Goal: Transaction & Acquisition: Purchase product/service

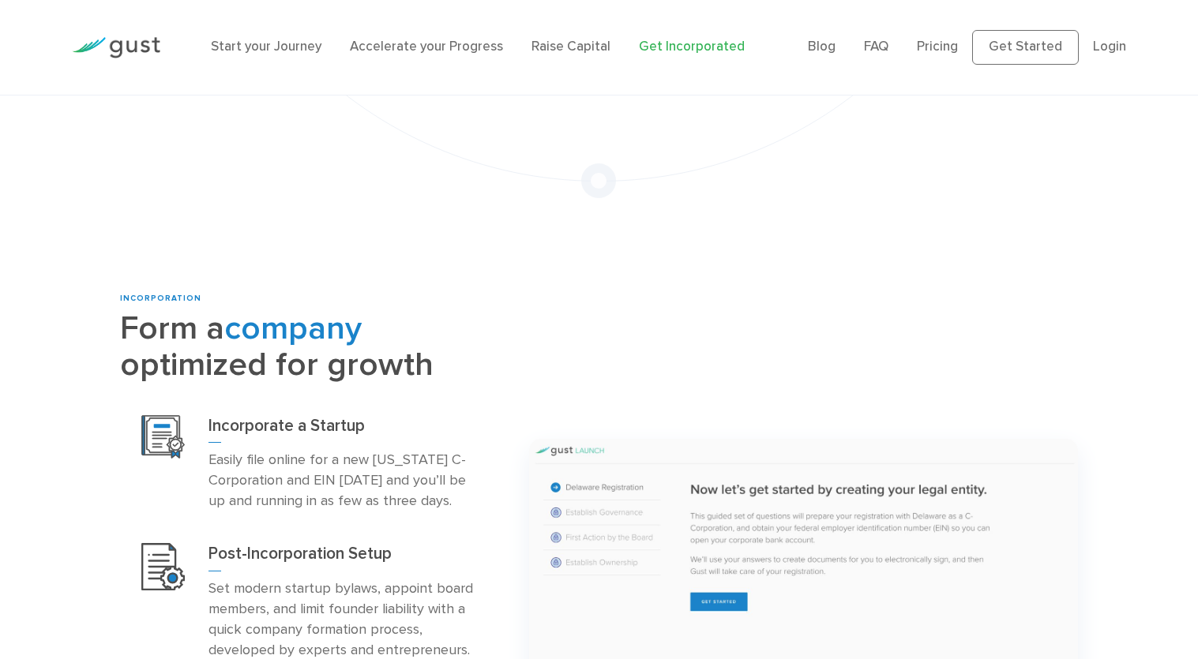
scroll to position [643, 0]
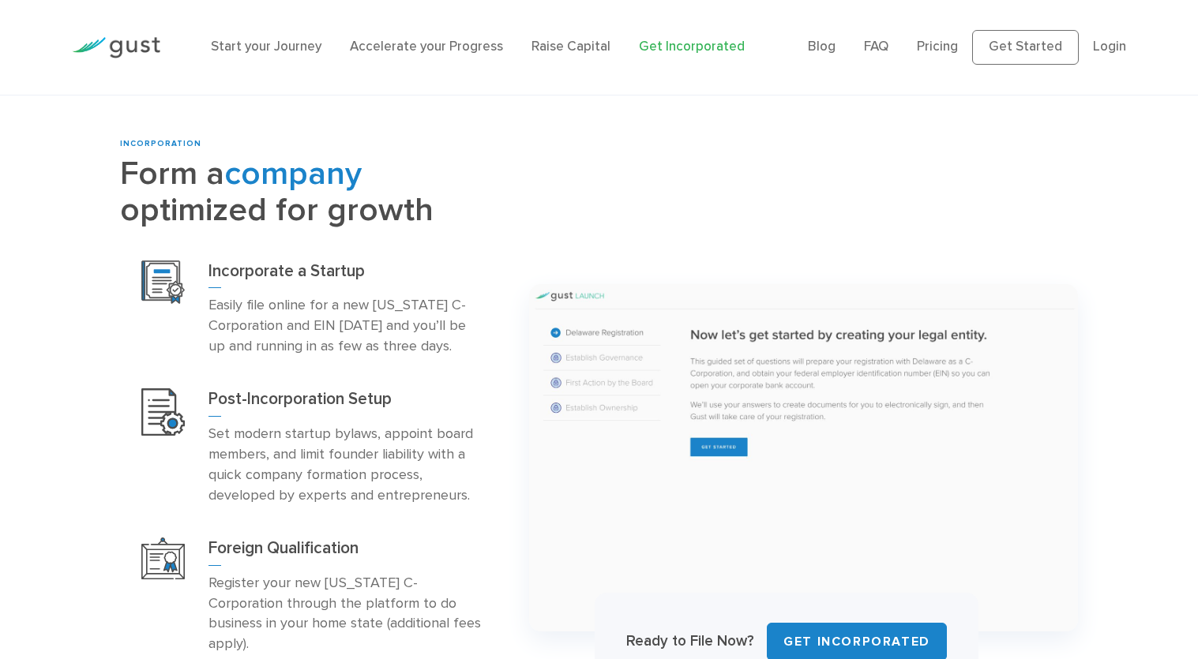
click at [344, 314] on p "Easily file online for a new Delaware C-Corporation and EIN today and you’ll be…" at bounding box center [346, 326] width 276 height 62
click at [296, 261] on h3 "Incorporate a Startup" at bounding box center [346, 275] width 276 height 28
click at [192, 267] on div "Incorporate a Startup Easily file online for a new Delaware C-Corporation and E…" at bounding box center [312, 309] width 385 height 129
click at [157, 263] on img at bounding box center [162, 282] width 43 height 43
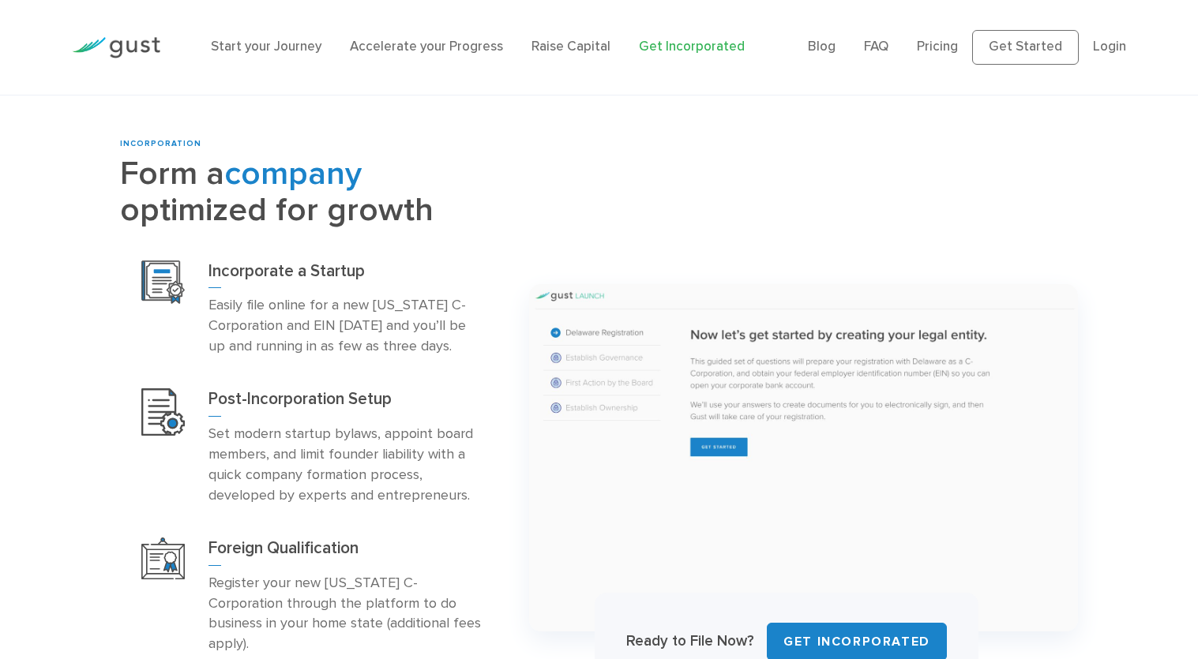
click at [157, 263] on img at bounding box center [162, 282] width 43 height 43
click at [352, 329] on p "Easily file online for a new Delaware C-Corporation and EIN today and you’ll be…" at bounding box center [346, 326] width 276 height 62
drag, startPoint x: 203, startPoint y: 261, endPoint x: 384, endPoint y: 277, distance: 181.5
click at [384, 277] on div "Incorporate a Startup Easily file online for a new Delaware C-Corporation and E…" at bounding box center [312, 309] width 385 height 129
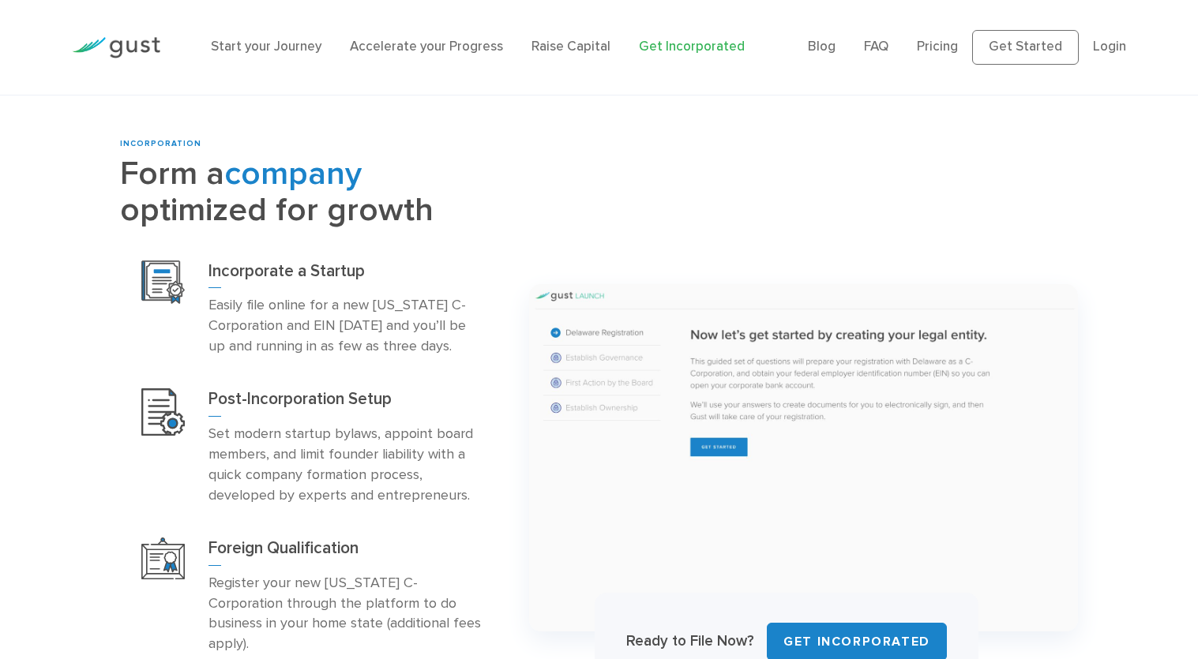
click at [370, 327] on p "Easily file online for a new Delaware C-Corporation and EIN today and you’ll be…" at bounding box center [346, 326] width 276 height 62
click at [159, 269] on img at bounding box center [162, 282] width 43 height 43
click at [342, 332] on p "Easily file online for a new Delaware C-Corporation and EIN today and you’ll be…" at bounding box center [346, 326] width 276 height 62
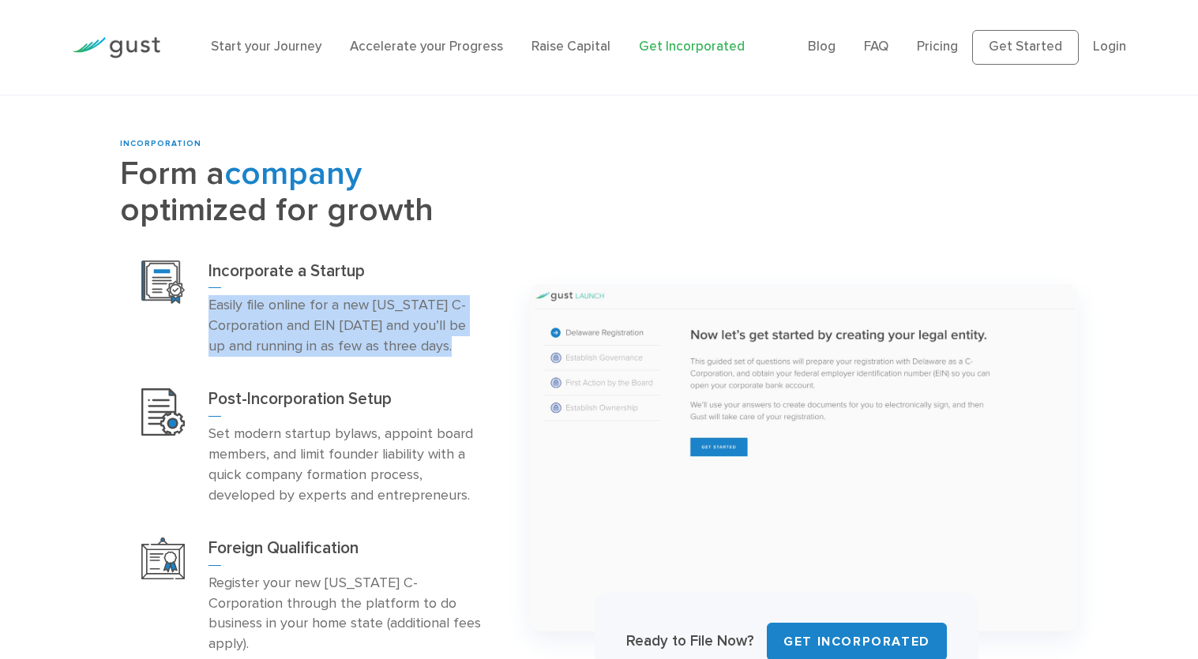
click at [342, 332] on p "Easily file online for a new Delaware C-Corporation and EIN today and you’ll be…" at bounding box center [346, 326] width 276 height 62
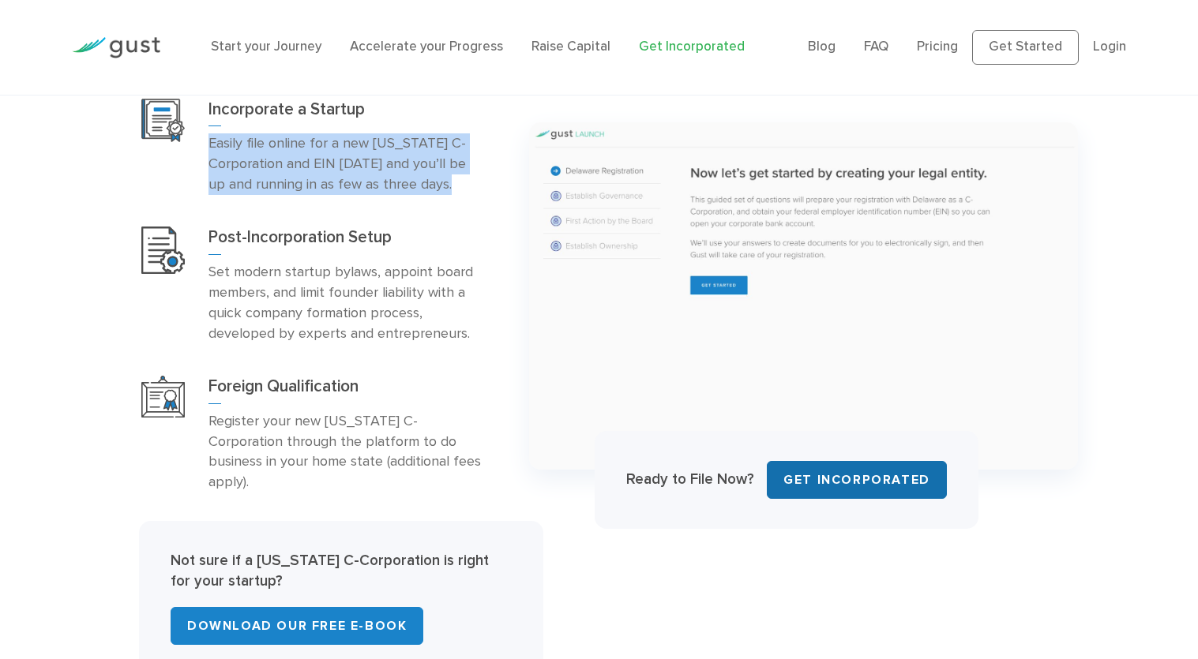
click at [853, 470] on link "Get INCORPORATED" at bounding box center [857, 480] width 180 height 38
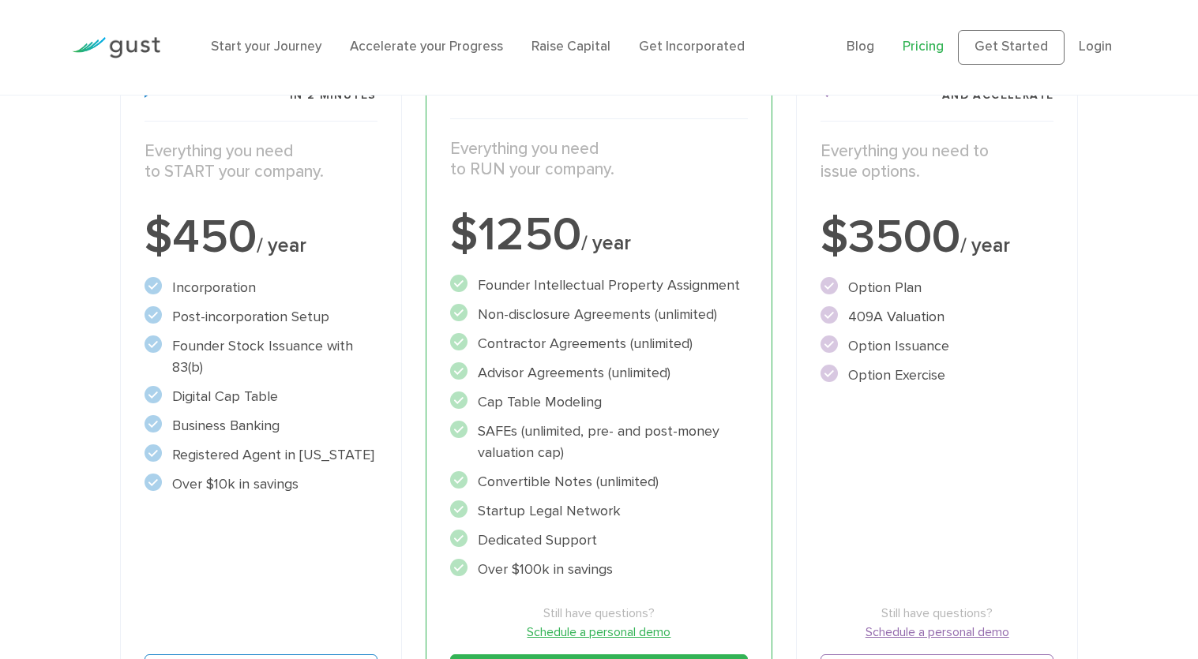
scroll to position [494, 0]
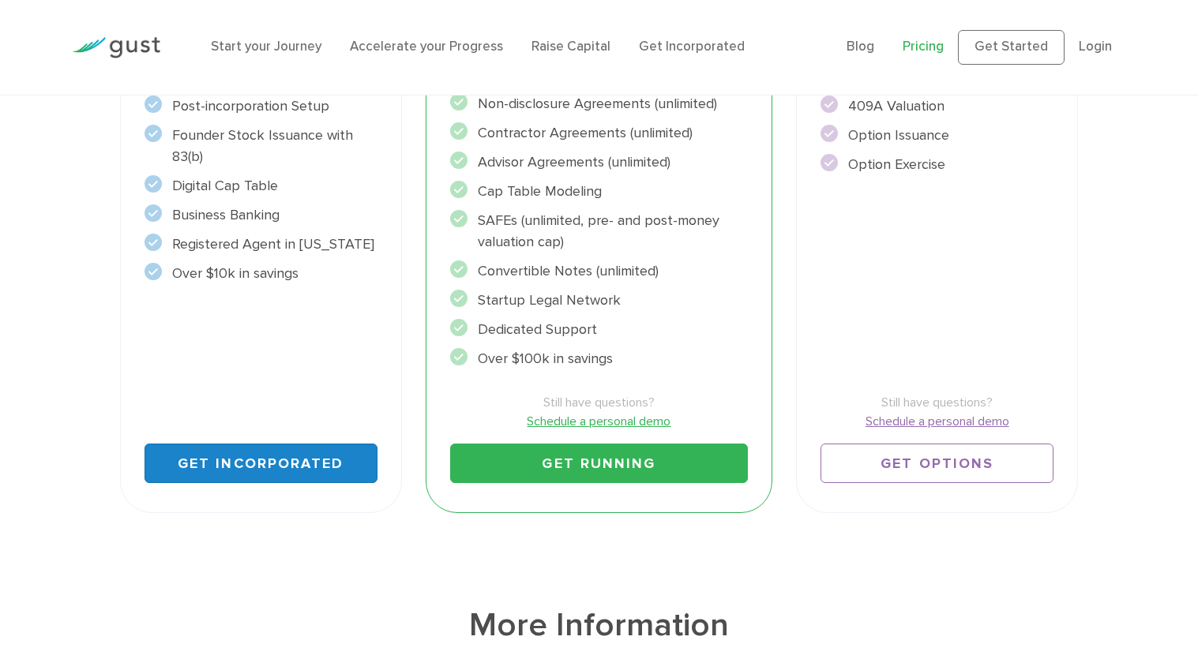
click at [284, 463] on link "Get Incorporated" at bounding box center [260, 463] width 233 height 39
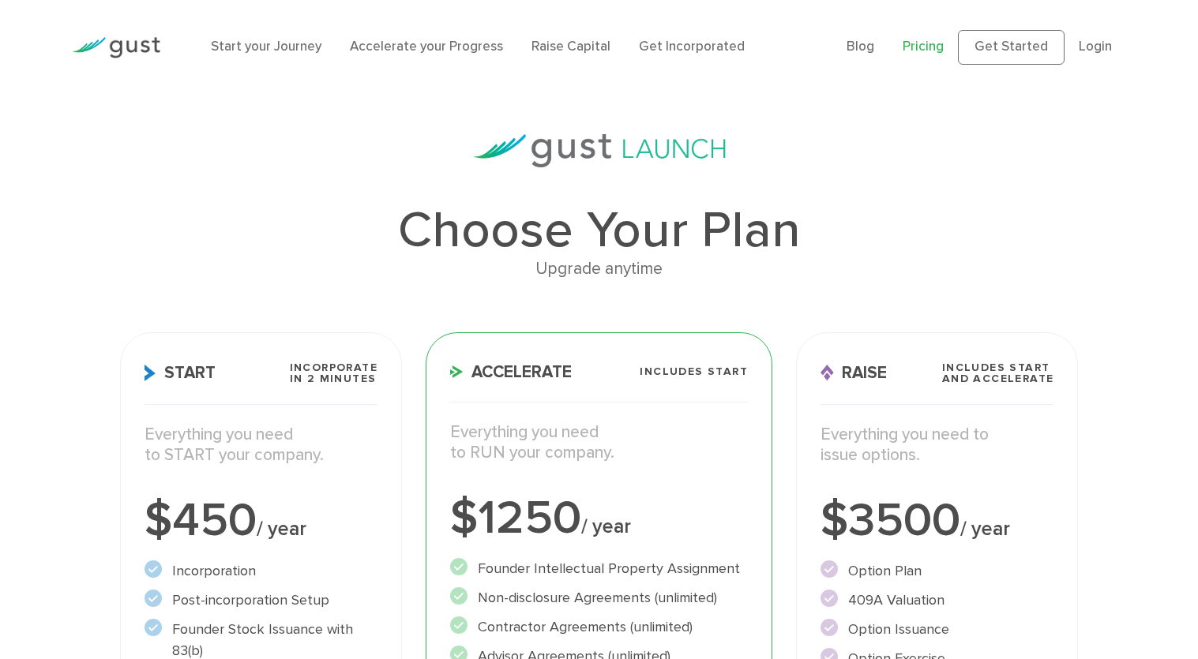
scroll to position [212, 0]
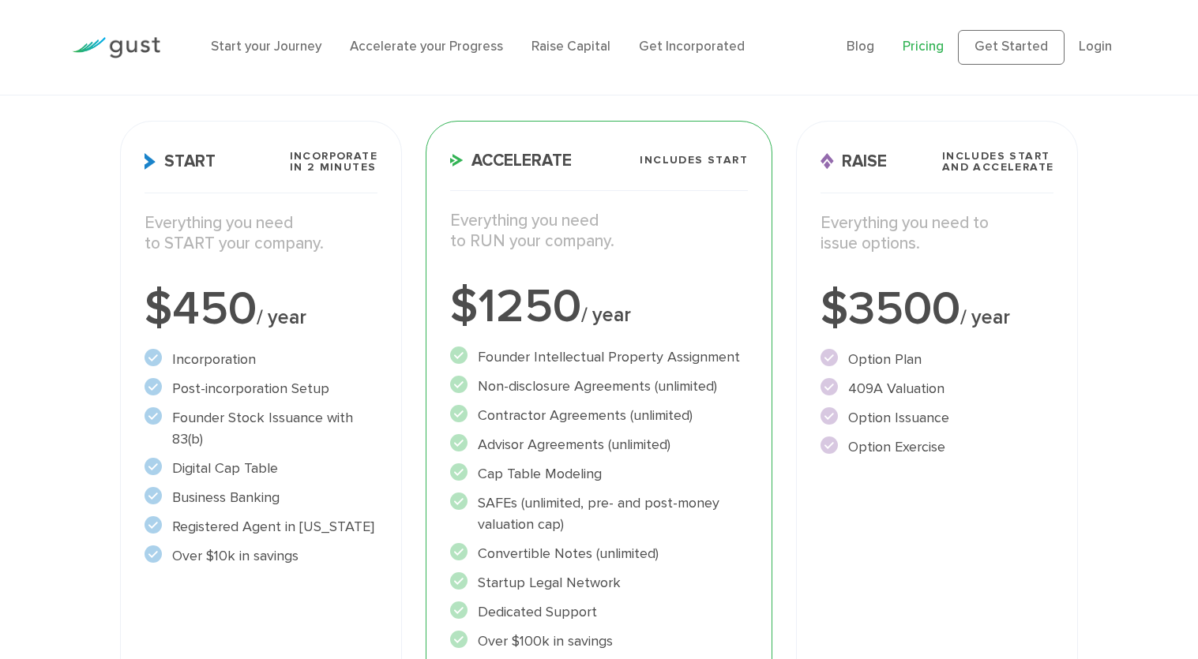
click at [225, 363] on li "Incorporation" at bounding box center [260, 359] width 233 height 21
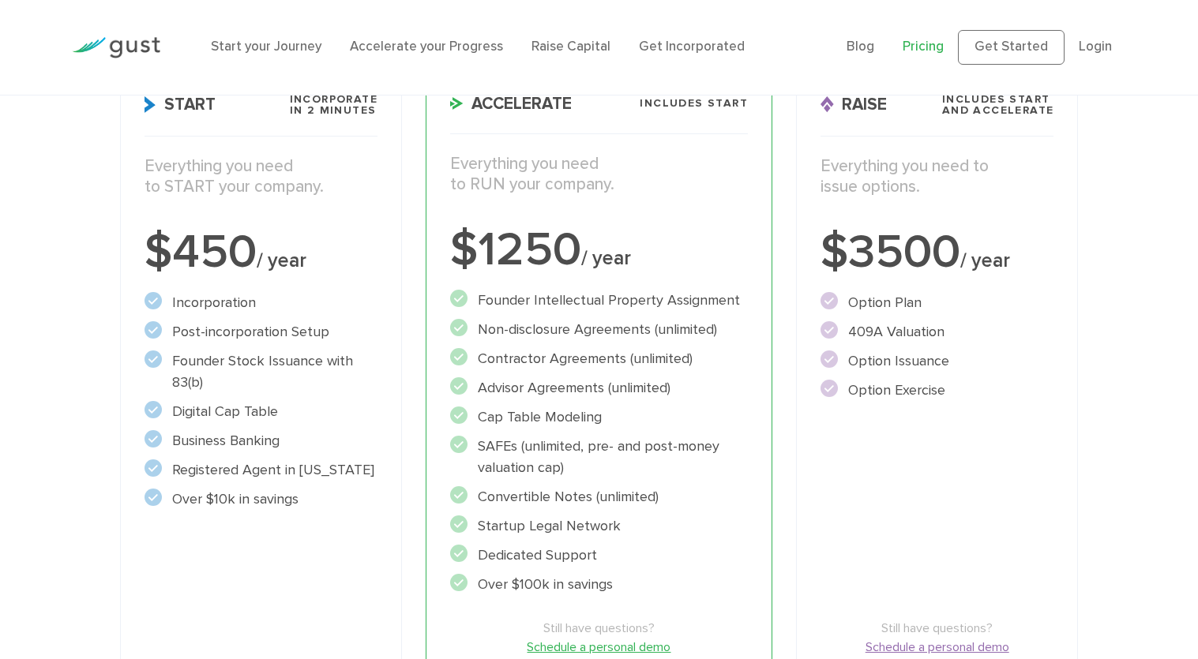
scroll to position [433, 0]
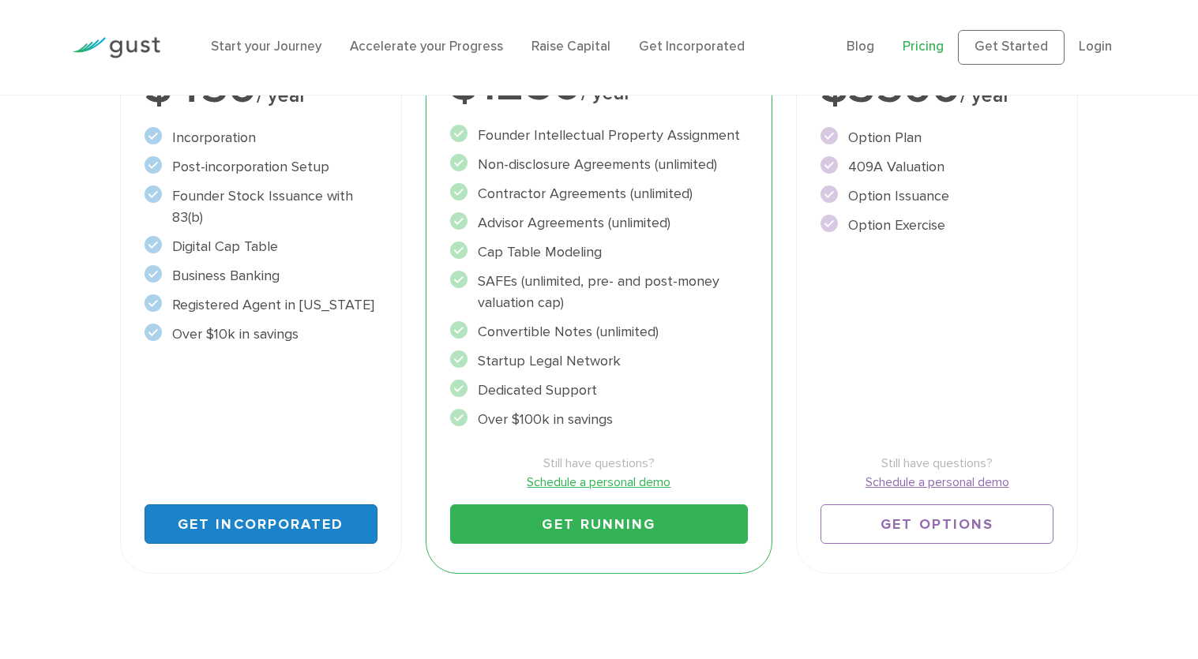
click at [278, 519] on link "Get Incorporated" at bounding box center [260, 523] width 233 height 39
